Goal: Task Accomplishment & Management: Use online tool/utility

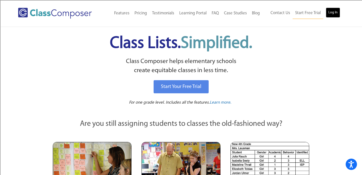
click at [335, 11] on link "Log In" at bounding box center [333, 13] width 14 height 10
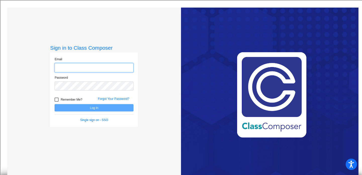
type input "scottg@svusd.org"
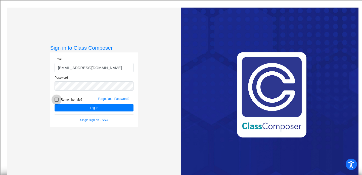
click at [55, 98] on div at bounding box center [57, 99] width 4 height 4
click at [56, 101] on input "Remember Me?" at bounding box center [56, 101] width 0 height 0
checkbox input "true"
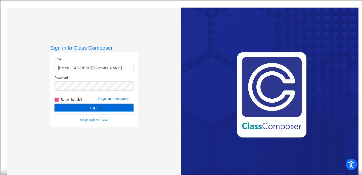
click at [82, 105] on button "Log In" at bounding box center [94, 107] width 79 height 7
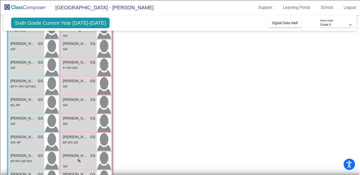
scroll to position [96, 0]
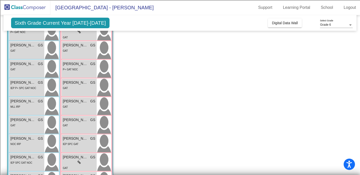
click at [129, 88] on app-classroom "Class 2 picture_as_pdf Gina Scott Add Student First Name Last Name Student Id (…" at bounding box center [179, 93] width 345 height 283
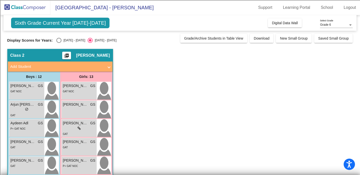
scroll to position [0, 0]
click at [282, 23] on span "Digital Data Wall" at bounding box center [285, 23] width 26 height 4
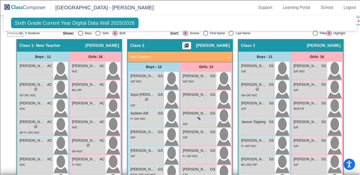
scroll to position [128, 0]
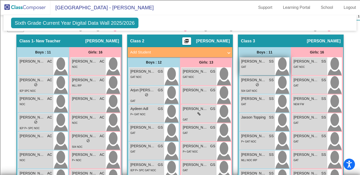
click at [247, 65] on div "GAT" at bounding box center [257, 66] width 32 height 5
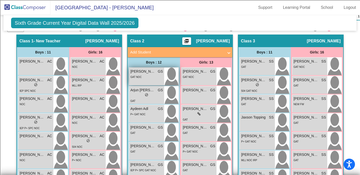
click at [136, 76] on span "GAT NOC" at bounding box center [135, 76] width 11 height 3
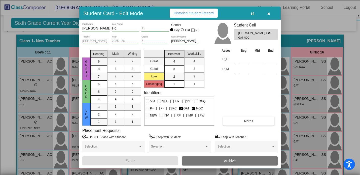
click at [267, 12] on button "button" at bounding box center [268, 13] width 16 height 9
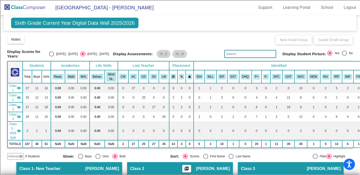
scroll to position [0, 0]
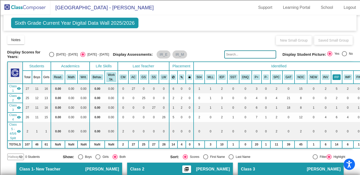
click at [332, 77] on button "IRP" at bounding box center [336, 77] width 8 height 6
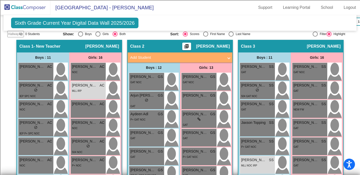
scroll to position [127, 0]
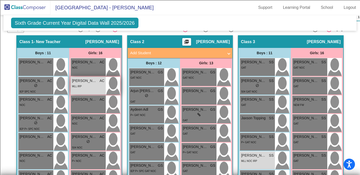
click at [90, 83] on div "MLL IRP" at bounding box center [88, 85] width 32 height 5
click at [110, 80] on img at bounding box center [113, 86] width 14 height 18
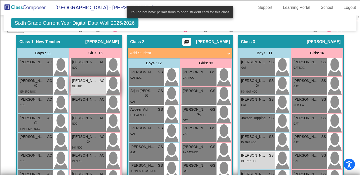
click at [85, 79] on span "Amy Du" at bounding box center [84, 80] width 25 height 5
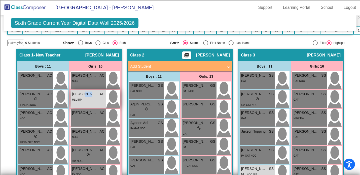
scroll to position [0, 0]
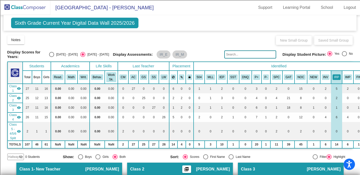
click at [14, 95] on span "Class 2" at bounding box center [13, 97] width 8 height 9
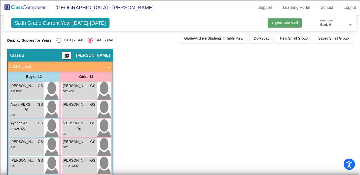
click at [276, 24] on span "Digital Data Wall" at bounding box center [285, 23] width 26 height 4
